Goal: Task Accomplishment & Management: Use online tool/utility

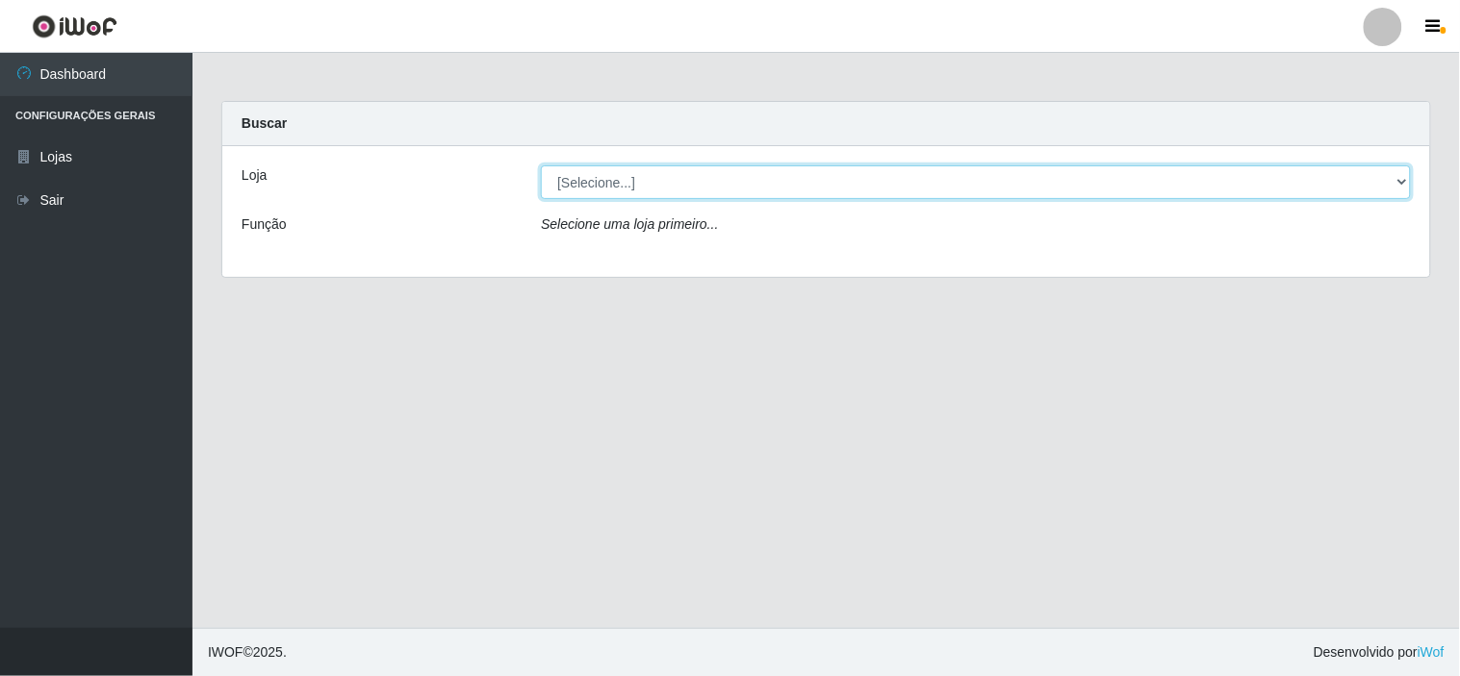
click at [858, 194] on select "[Selecione...] Rede Compras Supermercados - LOJA 6" at bounding box center [976, 182] width 870 height 34
select select "398"
click at [541, 165] on select "[Selecione...] Rede Compras Supermercados - LOJA 6" at bounding box center [976, 182] width 870 height 34
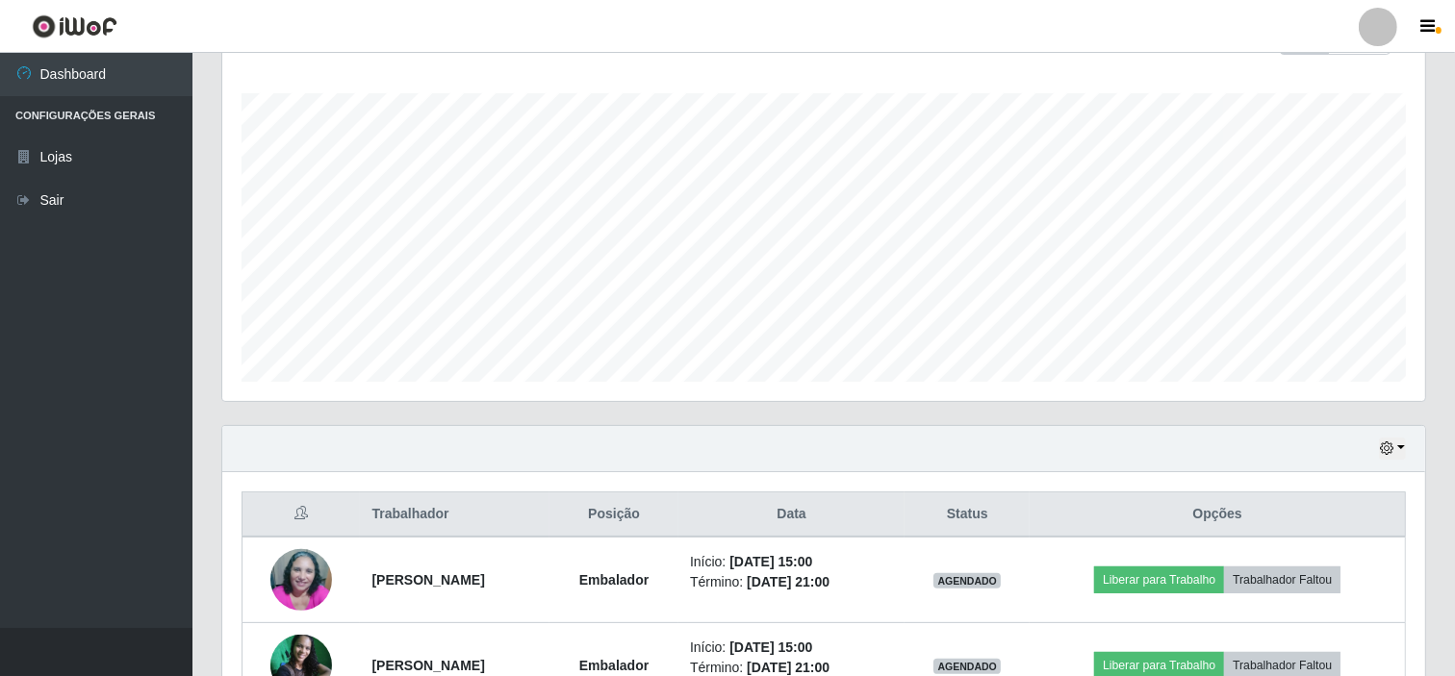
scroll to position [430, 0]
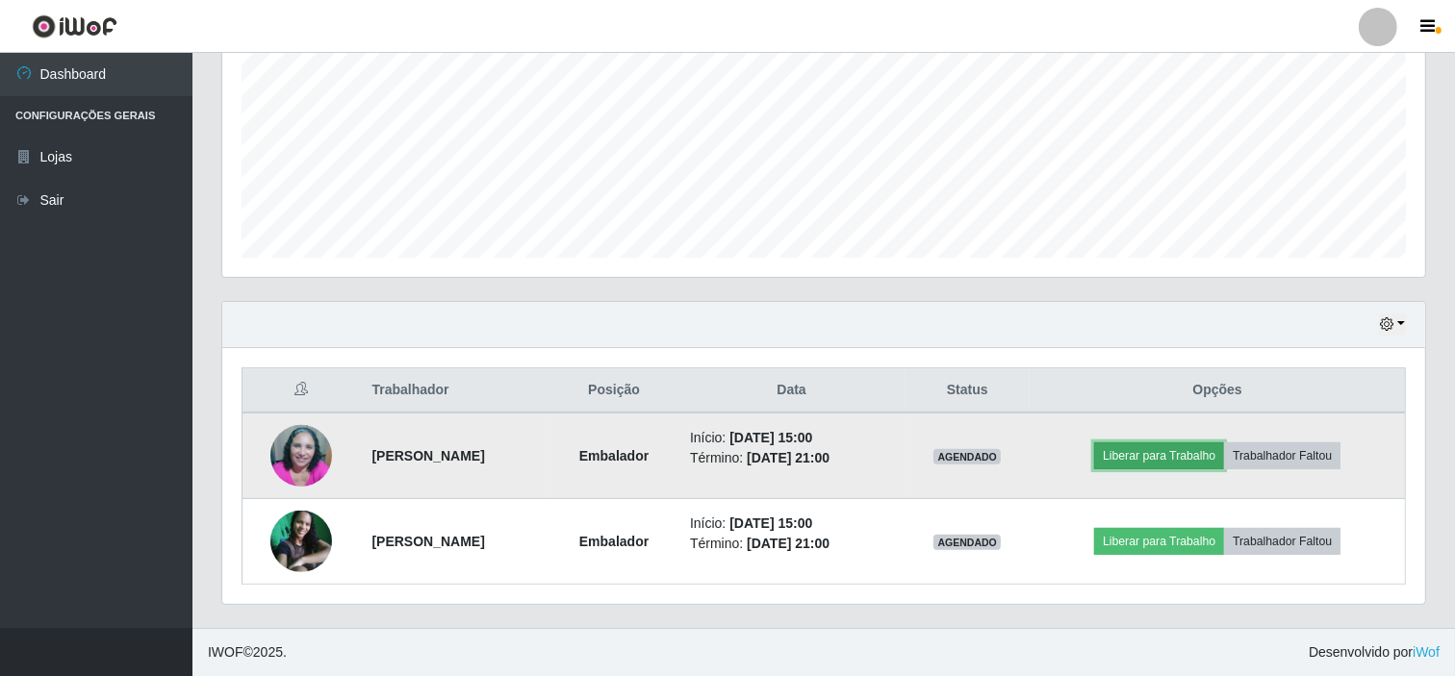
click at [1138, 446] on button "Liberar para Trabalho" at bounding box center [1159, 456] width 130 height 27
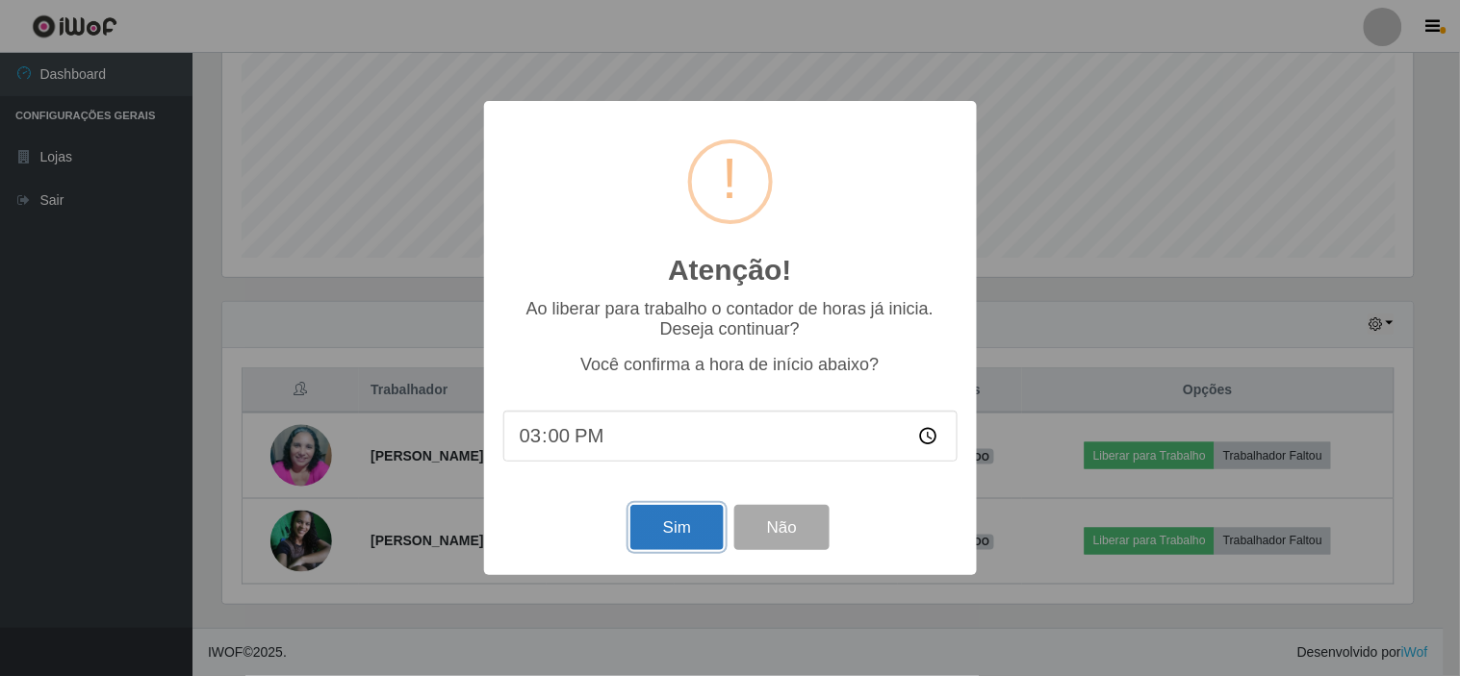
click at [651, 523] on button "Sim" at bounding box center [676, 527] width 93 height 45
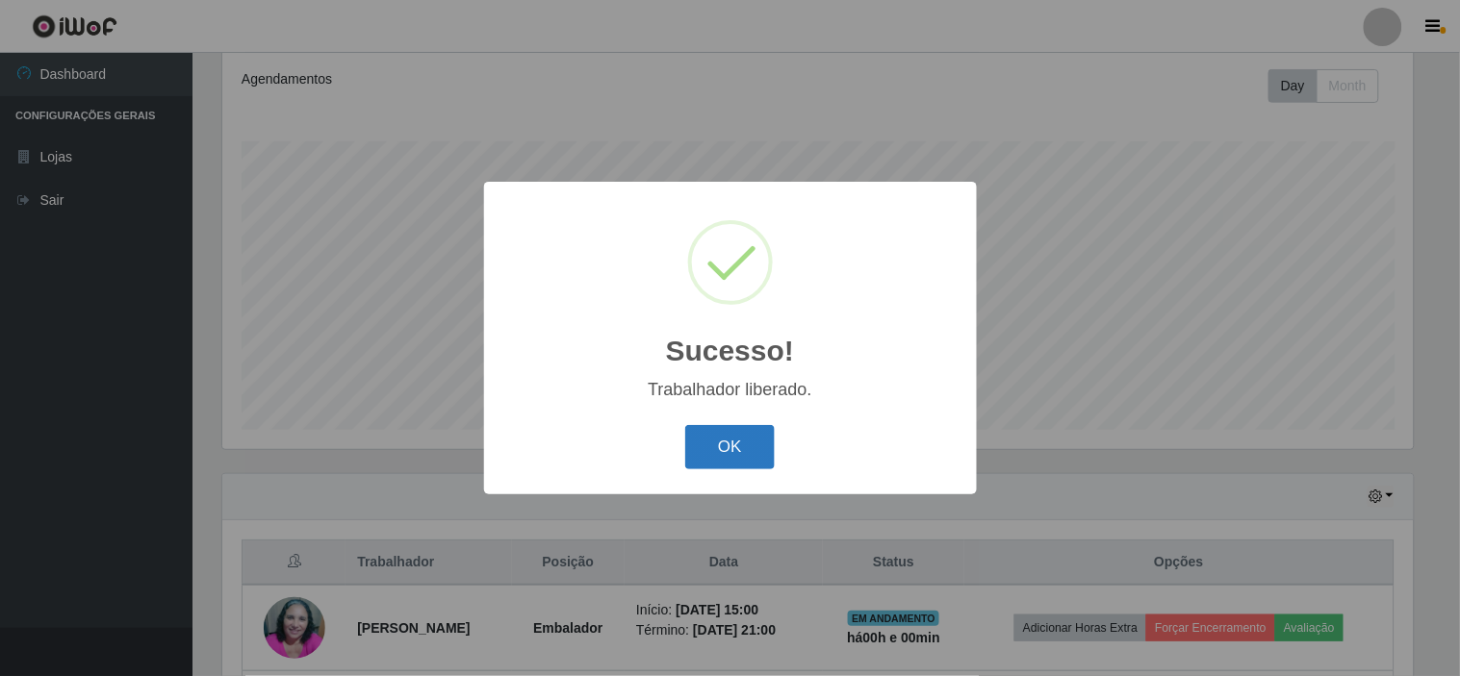
click at [728, 458] on button "OK" at bounding box center [729, 447] width 89 height 45
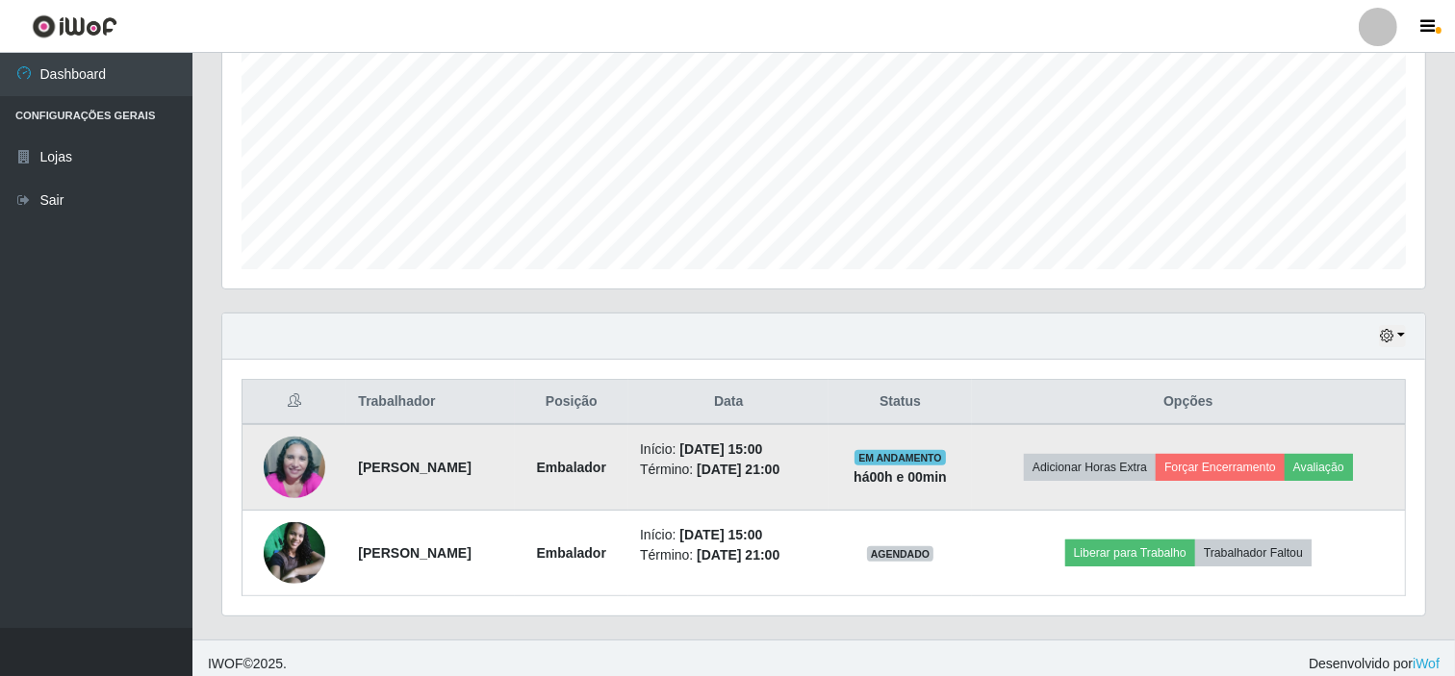
scroll to position [430, 0]
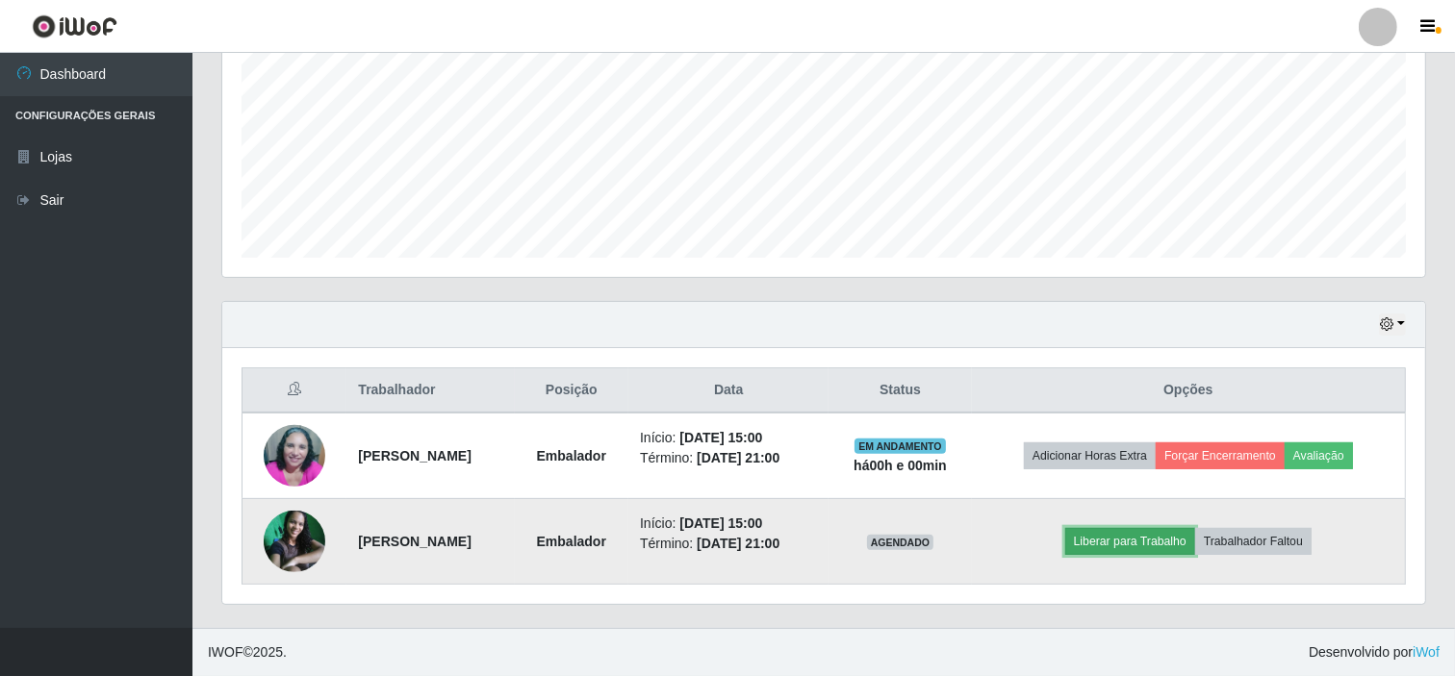
click at [1177, 533] on button "Liberar para Trabalho" at bounding box center [1130, 541] width 130 height 27
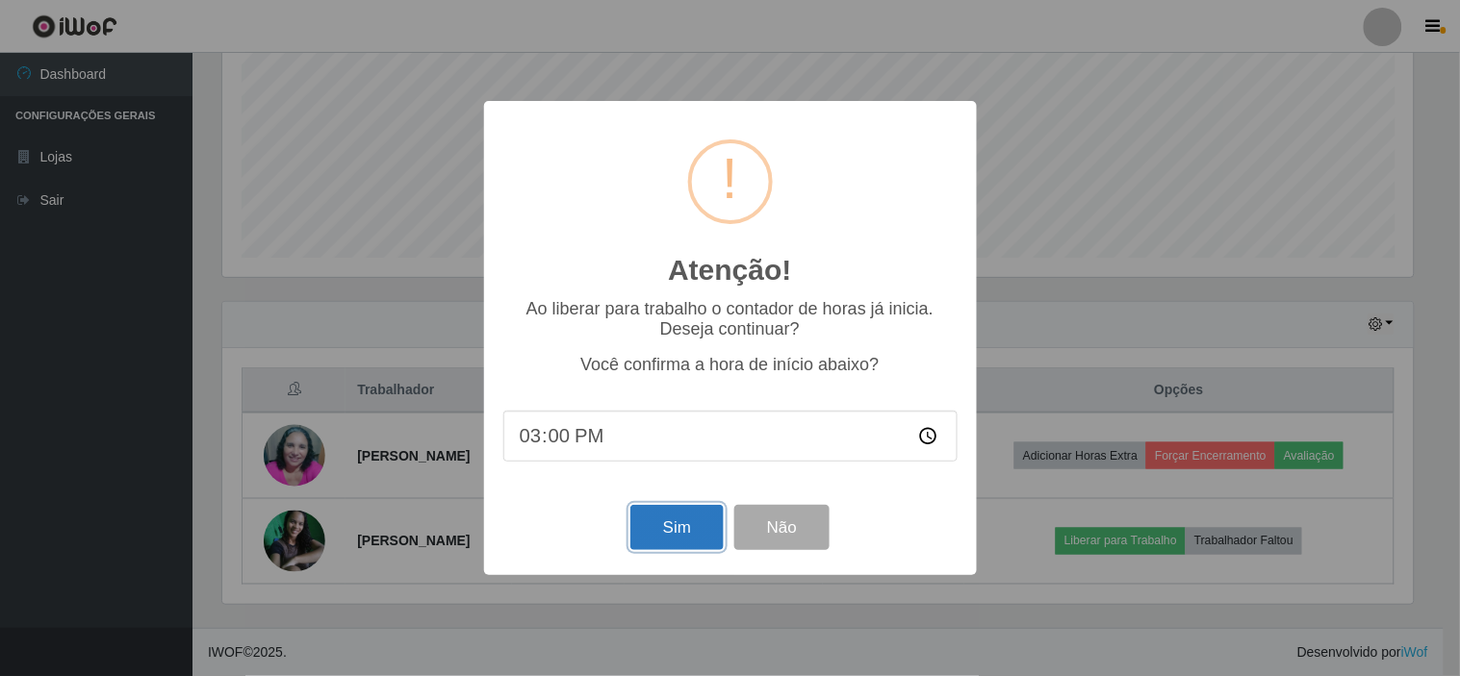
click at [690, 520] on button "Sim" at bounding box center [676, 527] width 93 height 45
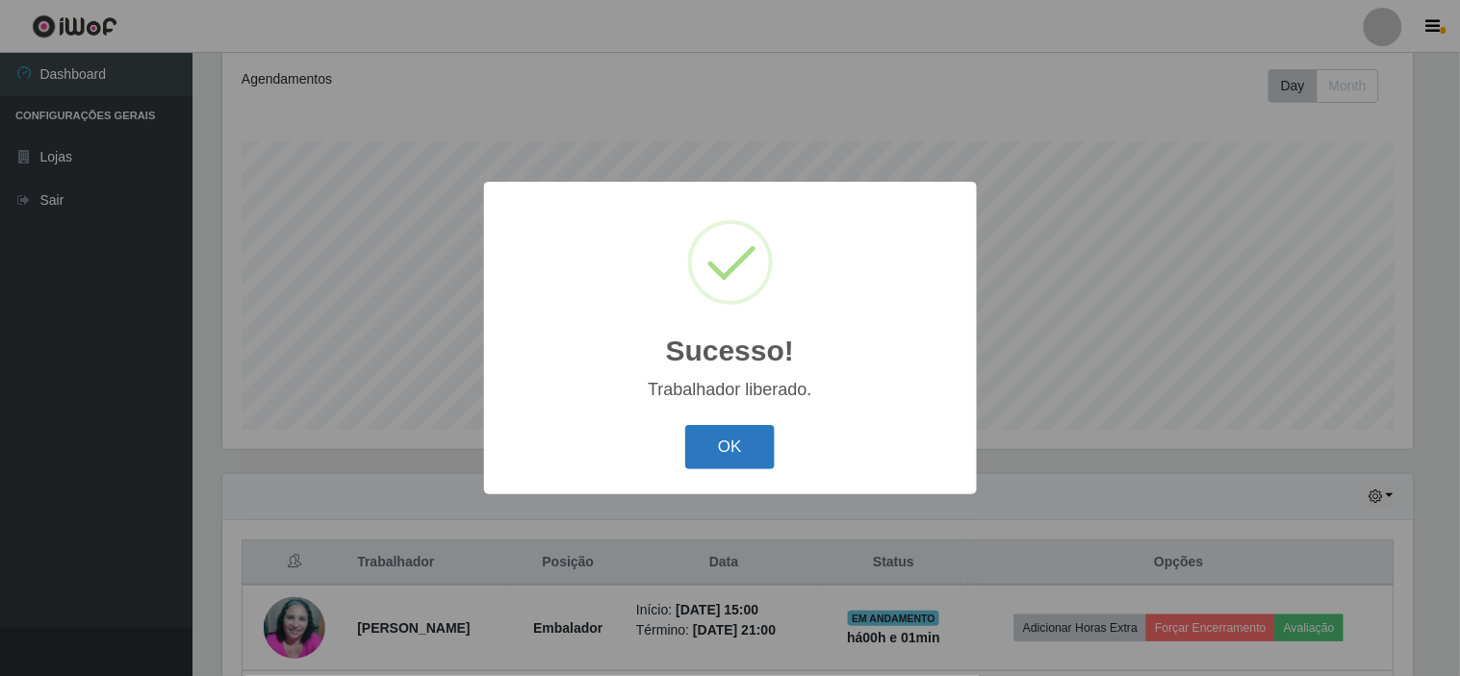
click at [731, 436] on button "OK" at bounding box center [729, 447] width 89 height 45
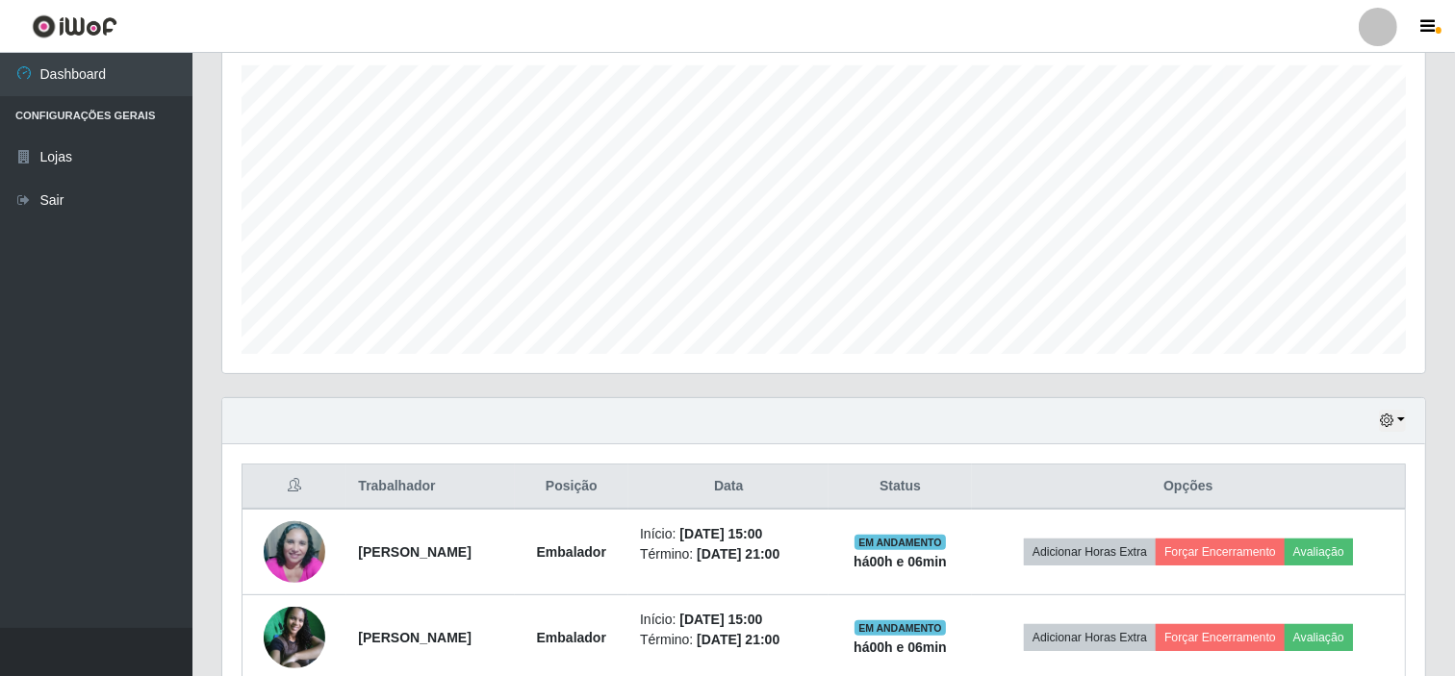
scroll to position [430, 0]
